Goal: Check status: Check status

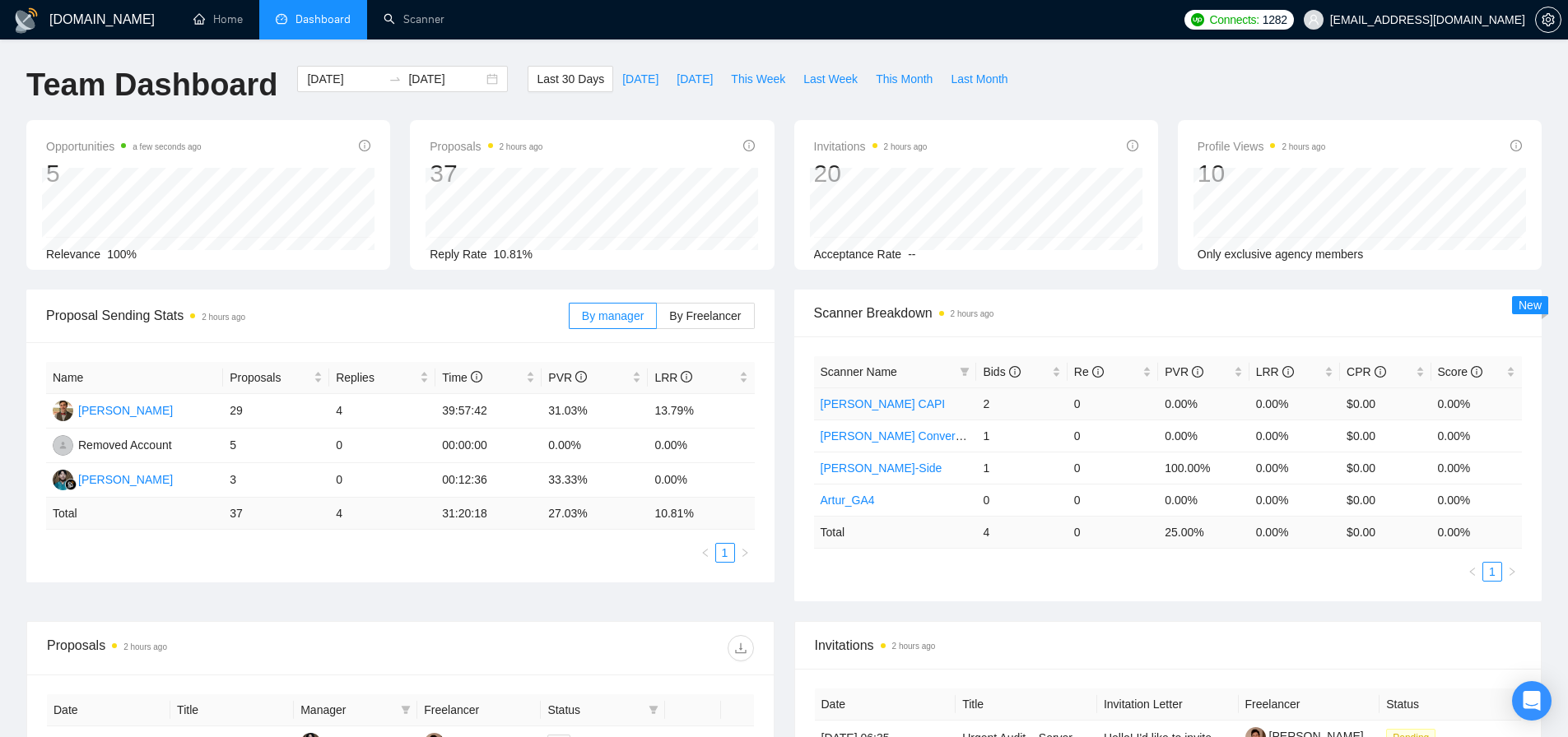
click at [881, 408] on link "[PERSON_NAME] CAPI" at bounding box center [883, 404] width 125 height 13
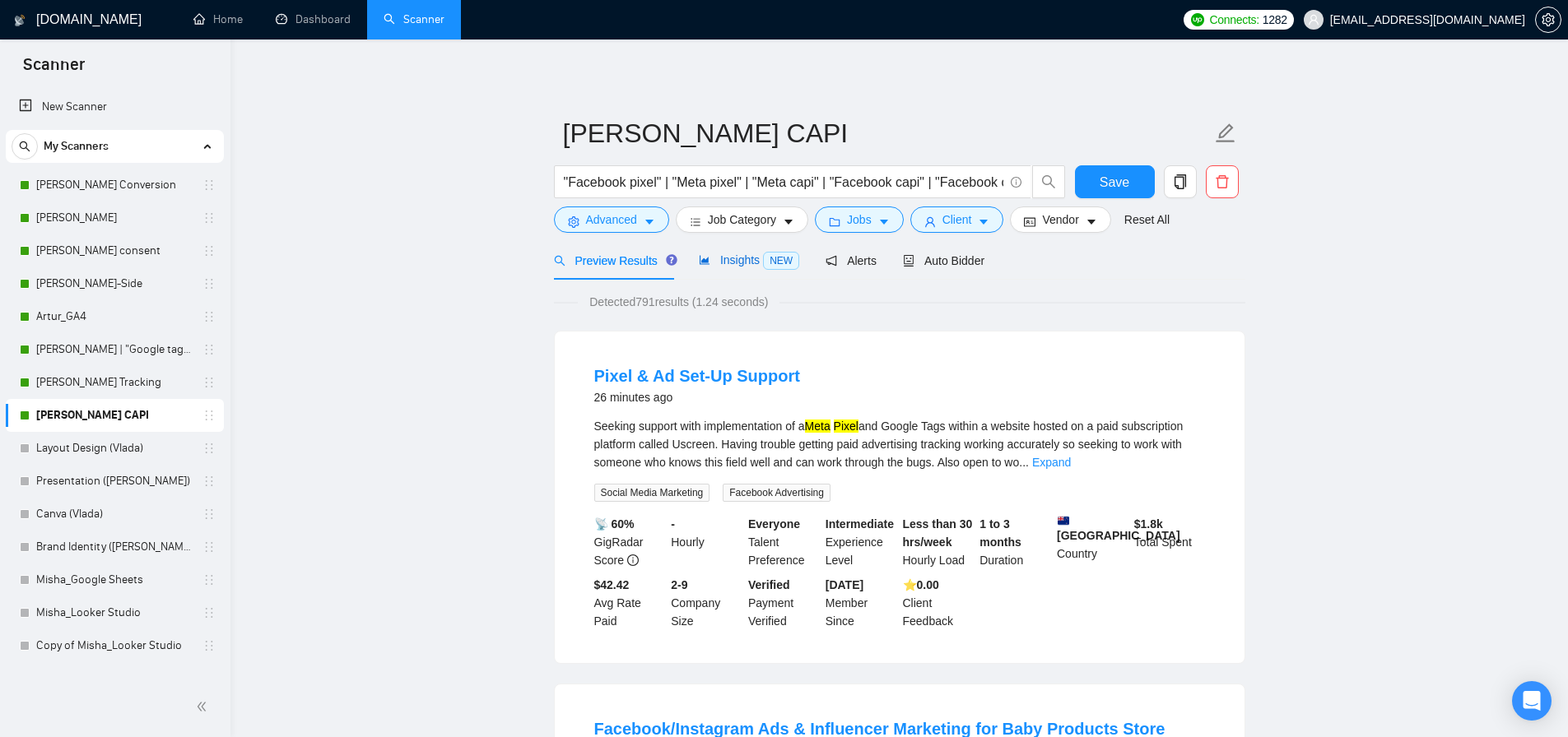
click at [726, 262] on span "Insights NEW" at bounding box center [748, 259] width 100 height 13
